Goal: Task Accomplishment & Management: Manage account settings

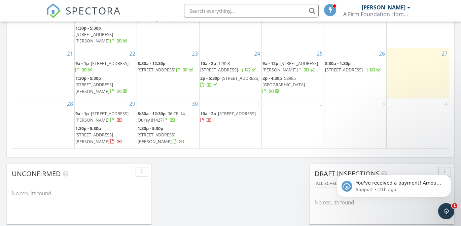
scroll to position [613, 461]
click at [407, 8] on div "[PERSON_NAME]" at bounding box center [386, 7] width 49 height 7
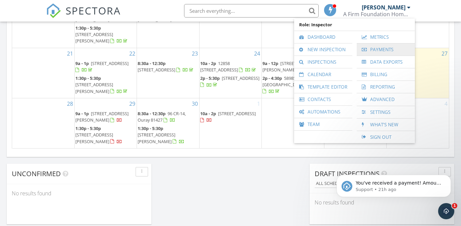
click at [383, 51] on link "Payments" at bounding box center [385, 49] width 51 height 12
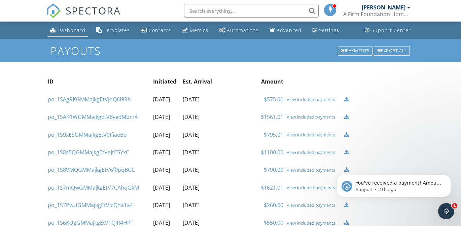
click at [69, 32] on div "Dashboard" at bounding box center [72, 30] width 28 height 6
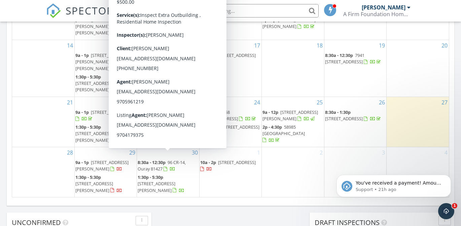
scroll to position [413, 0]
